Goal: Manage account settings

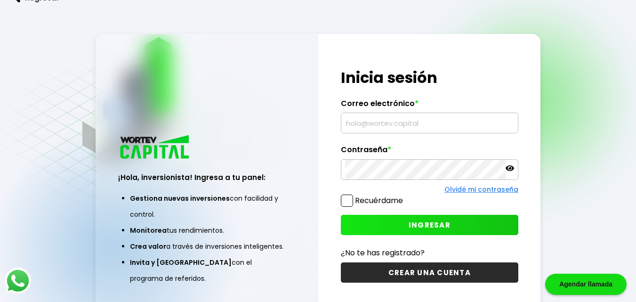
type input "[EMAIL_ADDRESS][DOMAIN_NAME]"
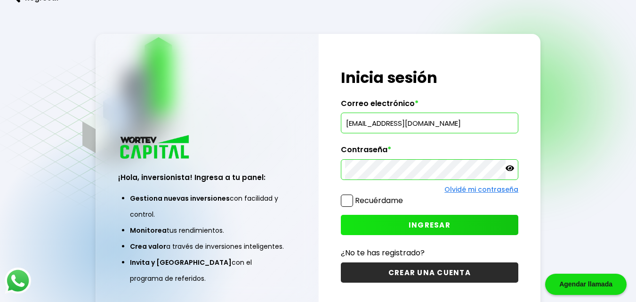
click at [406, 226] on button "INGRESAR" at bounding box center [430, 225] width 178 height 20
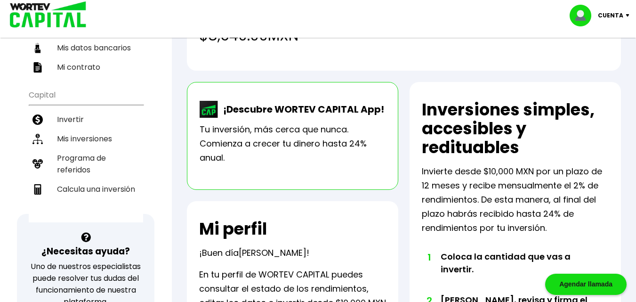
scroll to position [133, 0]
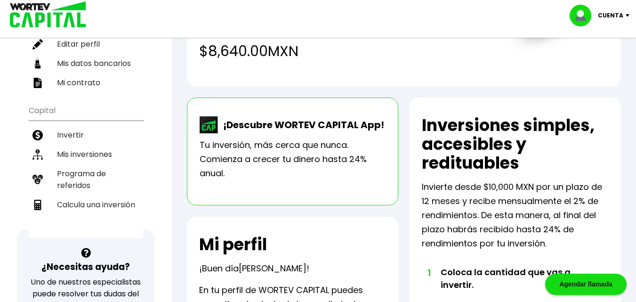
click at [81, 157] on li "Mis inversiones" at bounding box center [86, 154] width 114 height 19
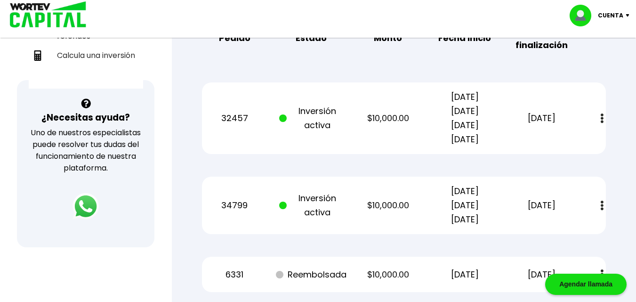
scroll to position [284, 0]
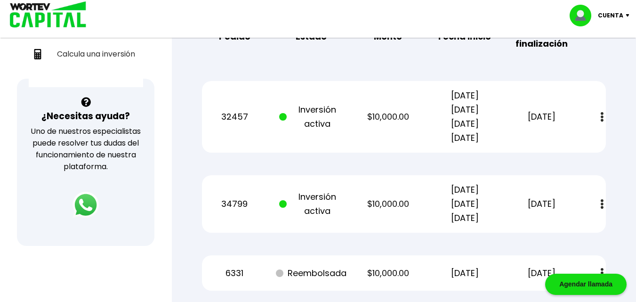
click at [629, 154] on div "Regresar Mis inversiones Como inversionista activo de WORTEV CAPITAL, apoyas el…" at bounding box center [404, 104] width 464 height 696
click at [604, 206] on button at bounding box center [602, 204] width 13 height 20
click at [463, 200] on p "[DATE] [DATE] [DATE]" at bounding box center [465, 204] width 65 height 42
click at [306, 203] on p "Inversión activa" at bounding box center [311, 204] width 65 height 28
drag, startPoint x: 383, startPoint y: 211, endPoint x: 401, endPoint y: 210, distance: 17.9
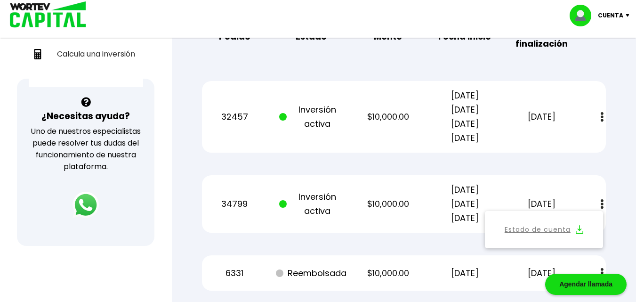
click at [385, 211] on p "$10,000.00" at bounding box center [388, 204] width 65 height 14
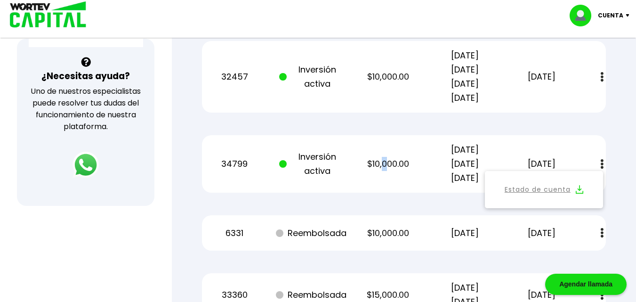
scroll to position [327, 0]
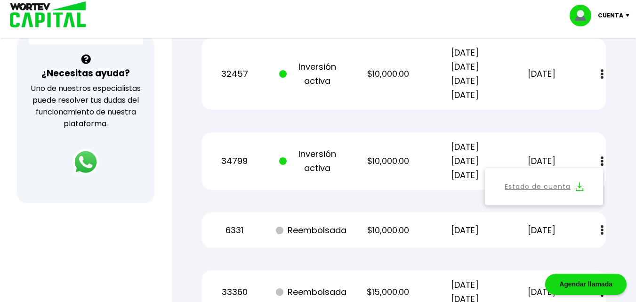
click at [566, 145] on div "34799 Inversión activa $10,000.00 [DATE] [DATE] [DATE] [DATE] Estado de cuenta" at bounding box center [404, 160] width 404 height 57
click at [561, 142] on div "34799 Inversión activa $10,000.00 [DATE] [DATE] [DATE] [DATE] Estado de cuenta" at bounding box center [404, 160] width 404 height 57
click at [602, 156] on img at bounding box center [602, 161] width 3 height 10
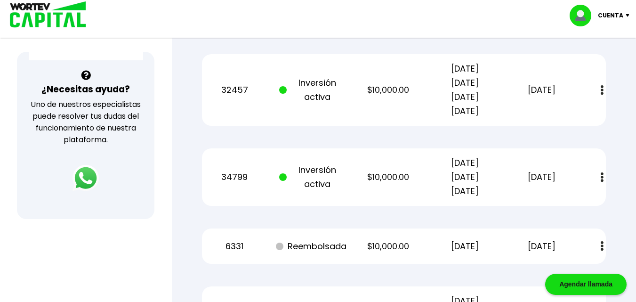
scroll to position [312, 0]
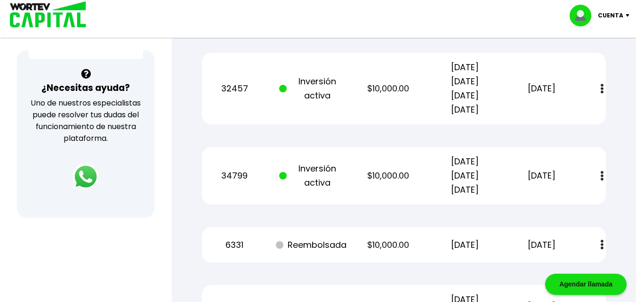
click at [604, 91] on button at bounding box center [602, 89] width 13 height 20
click at [583, 136] on div "Mis inversiones Como inversionista activo de WORTEV CAPITAL, apoyas el crecimie…" at bounding box center [404, 92] width 434 height 634
drag, startPoint x: 382, startPoint y: 181, endPoint x: 373, endPoint y: 181, distance: 8.5
click at [381, 181] on p "$10,000.00" at bounding box center [388, 176] width 65 height 14
click at [356, 180] on p "$10,000.00" at bounding box center [388, 176] width 65 height 14
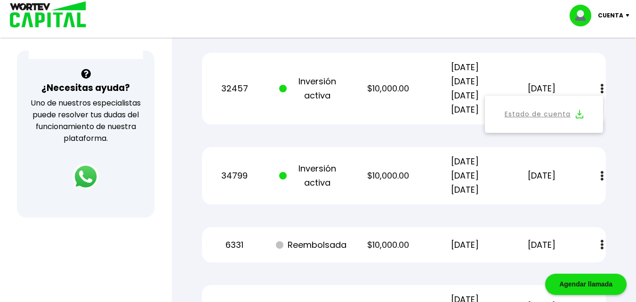
click at [354, 180] on div "34799 Inversión activa $10,000.00 [DATE] [DATE] [DATE] [DATE] Estado de cuenta" at bounding box center [404, 175] width 404 height 57
click at [353, 180] on div "34799 Inversión activa $10,000.00 [DATE] [DATE] [DATE] [DATE] Estado de cuenta" at bounding box center [404, 175] width 404 height 57
click at [602, 243] on img at bounding box center [602, 245] width 3 height 10
click at [628, 167] on div "Regresar Mis inversiones Como inversionista activo de WORTEV CAPITAL, apoyas el…" at bounding box center [404, 76] width 464 height 696
click at [600, 147] on div "34799 Inversión activa $10,000.00 [DATE] [DATE] [DATE] [DATE] Estado de cuenta" at bounding box center [404, 175] width 404 height 57
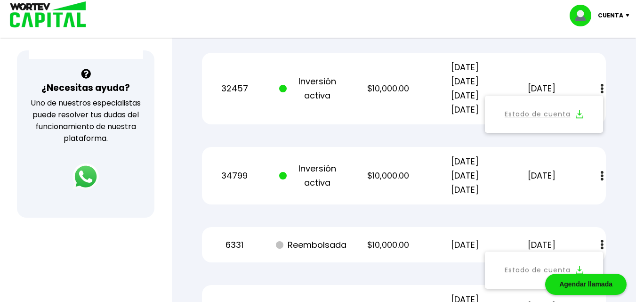
click at [602, 79] on button at bounding box center [602, 89] width 13 height 20
click at [605, 241] on button at bounding box center [602, 245] width 13 height 20
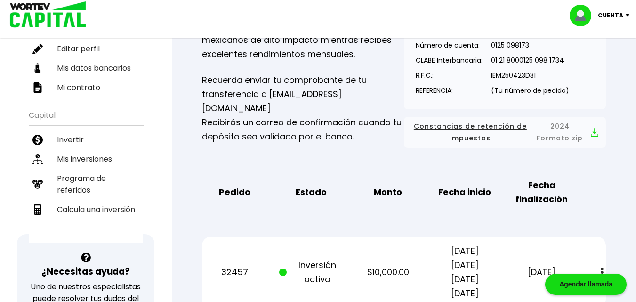
scroll to position [130, 0]
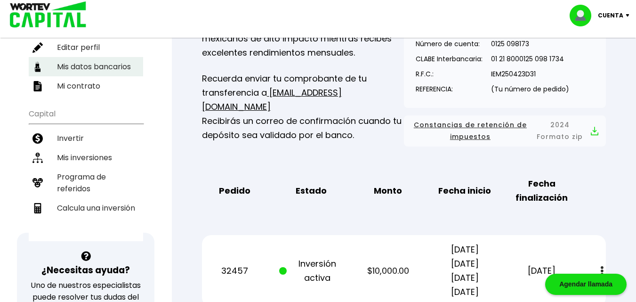
click at [87, 70] on li "Mis datos bancarios" at bounding box center [86, 66] width 114 height 19
select select "BBVA Bancomer"
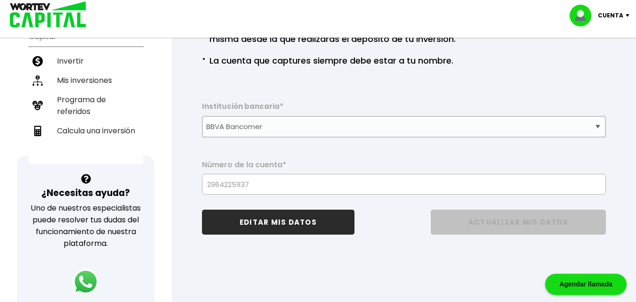
scroll to position [210, 0]
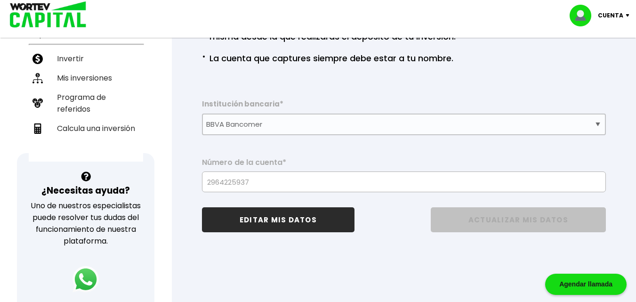
click at [581, 101] on label "Institución bancaria *" at bounding box center [404, 106] width 404 height 14
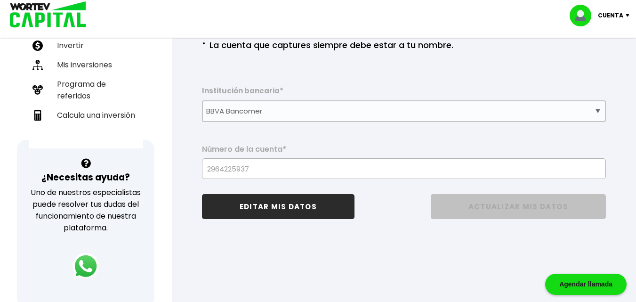
scroll to position [225, 0]
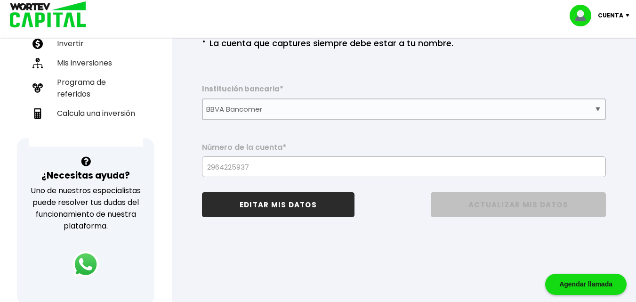
click at [274, 212] on button "EDITAR MIS DATOS" at bounding box center [278, 204] width 153 height 25
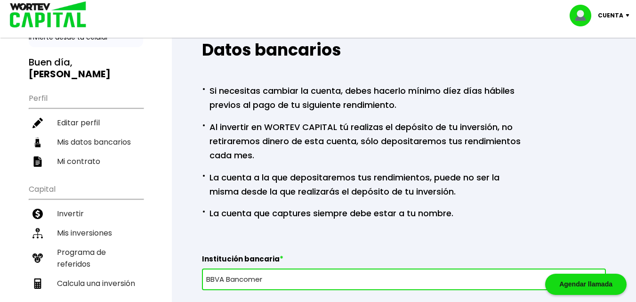
scroll to position [0, 0]
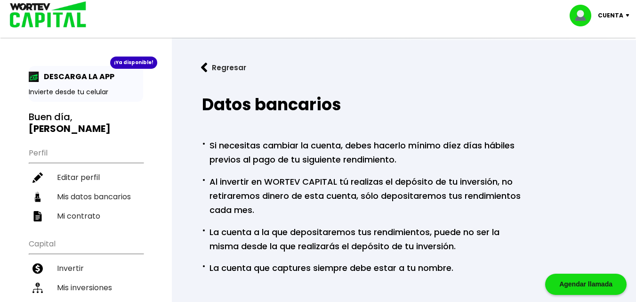
click at [202, 67] on img at bounding box center [204, 68] width 7 height 10
